Goal: Information Seeking & Learning: Learn about a topic

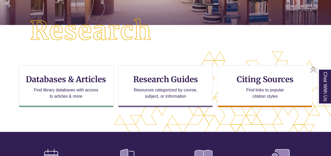
scroll to position [130, 0]
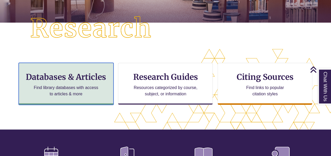
click at [55, 85] on p "Find library databases with access to articles & more" at bounding box center [66, 91] width 69 height 13
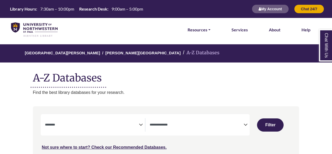
select select "Database Subject Filter"
select select "Database Types Filter"
select select "Database Subject Filter"
select select "Database Types Filter"
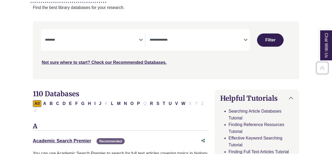
scroll to position [91, 0]
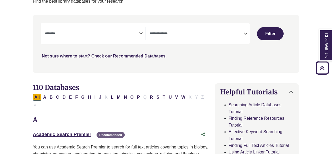
click at [141, 31] on icon "Search filters" at bounding box center [141, 33] width 4 height 8
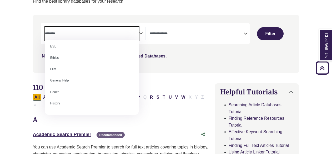
scroll to position [215, 0]
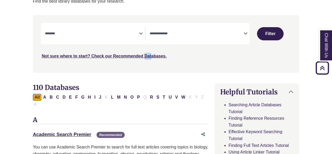
drag, startPoint x: 142, startPoint y: 75, endPoint x: 133, endPoint y: 51, distance: 25.7
click at [133, 51] on div "**********" at bounding box center [166, 47] width 273 height 65
drag, startPoint x: 133, startPoint y: 51, endPoint x: 126, endPoint y: 35, distance: 17.1
click at [126, 35] on textarea "Search" at bounding box center [92, 34] width 94 height 4
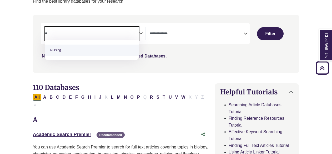
type textarea "**"
select select "*****"
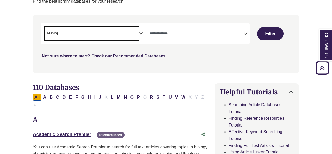
scroll to position [176, 0]
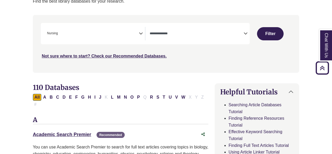
click at [205, 36] on span "Search filters" at bounding box center [197, 33] width 94 height 13
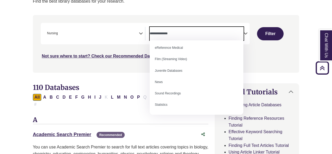
scroll to position [0, 0]
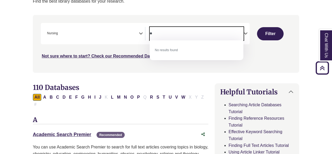
type textarea "*"
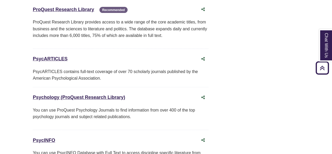
scroll to position [4260, 0]
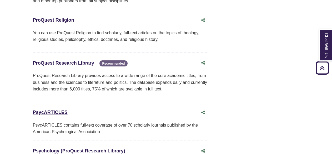
scroll to position [4239, 0]
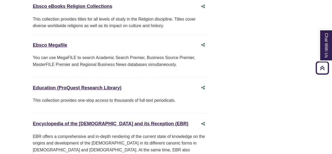
scroll to position [1697, 0]
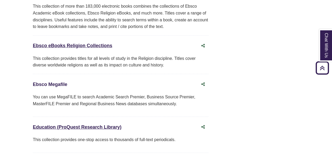
click at [55, 82] on link "Ebsco Megafile This link opens in a new window" at bounding box center [50, 84] width 34 height 5
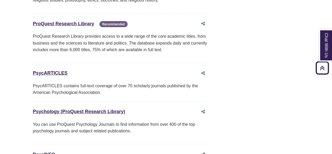
scroll to position [4259, 0]
